Goal: Submit feedback/report problem

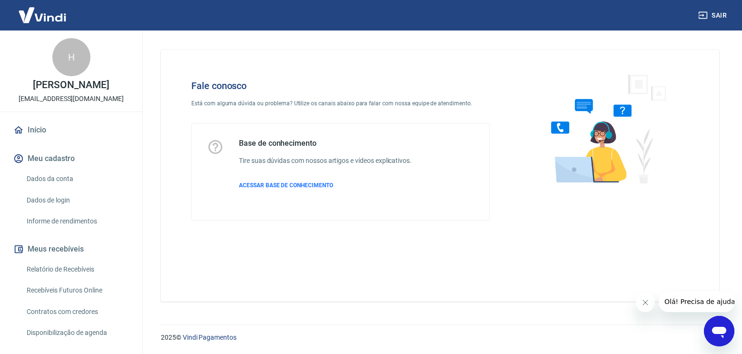
click at [714, 333] on icon "Abrir janela de mensagens" at bounding box center [719, 330] width 17 height 17
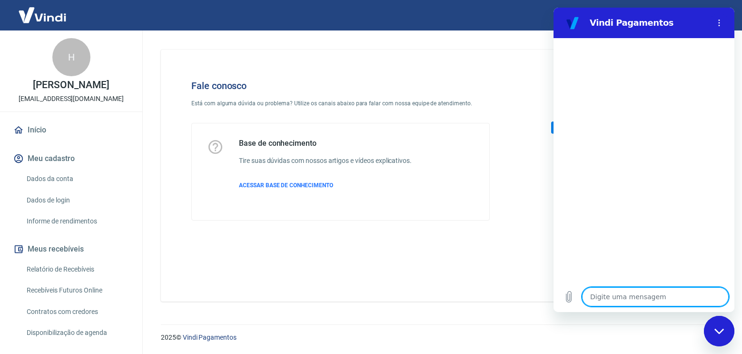
click at [718, 332] on icon "Fechar janela de mensagens" at bounding box center [719, 330] width 10 height 5
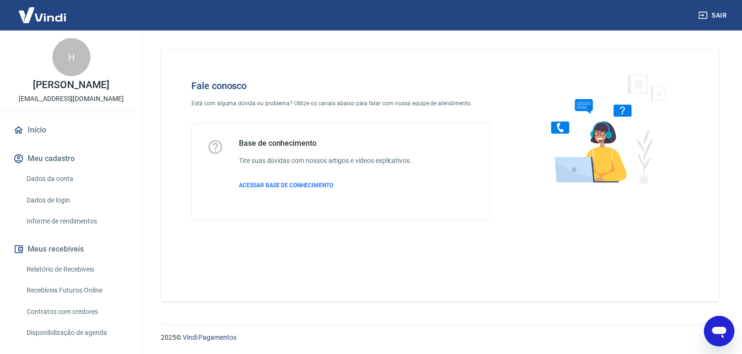
type textarea "x"
